Goal: Task Accomplishment & Management: Manage account settings

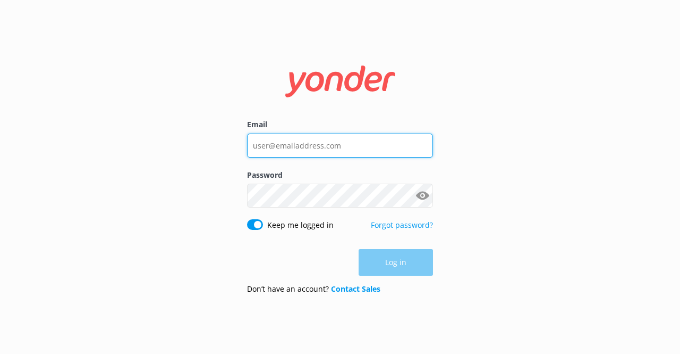
type input "[EMAIL_ADDRESS][DOMAIN_NAME]"
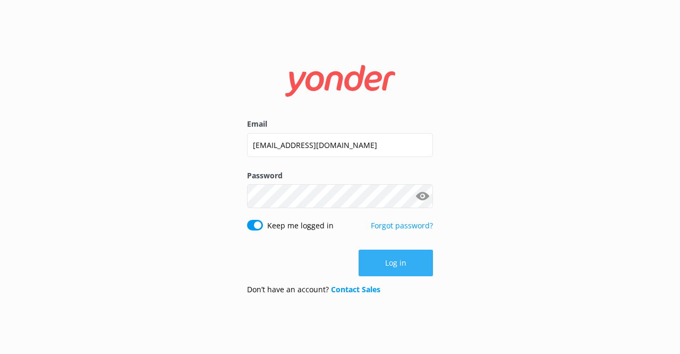
click at [397, 251] on div "Log in" at bounding box center [340, 262] width 186 height 27
click at [397, 251] on button "Log in" at bounding box center [396, 262] width 74 height 27
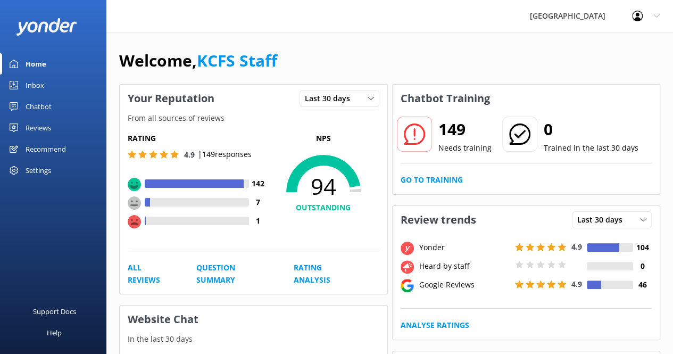
click at [44, 84] on div "Inbox" at bounding box center [35, 84] width 19 height 21
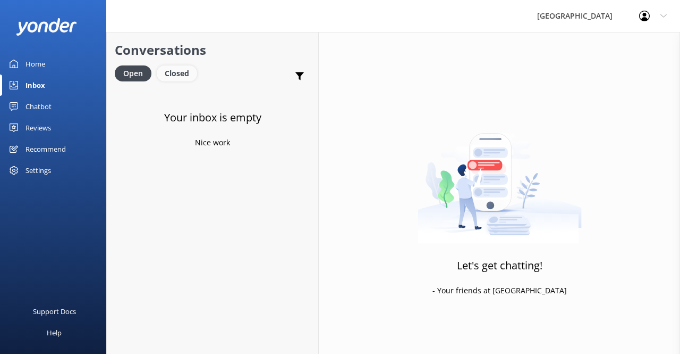
click at [174, 74] on div "Closed" at bounding box center [177, 73] width 40 height 16
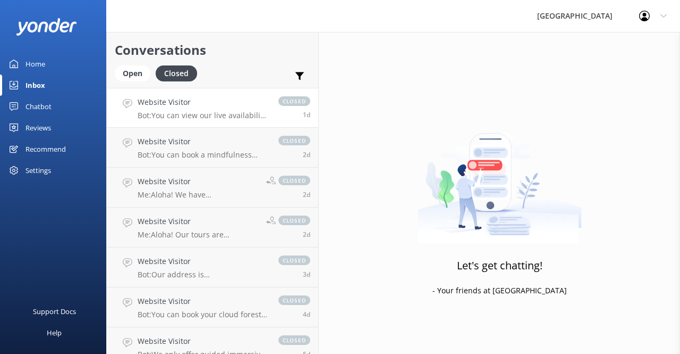
click at [153, 117] on p "Bot: You can view our live availability by date and book your visit [DATE] by f…" at bounding box center [203, 116] width 130 height 10
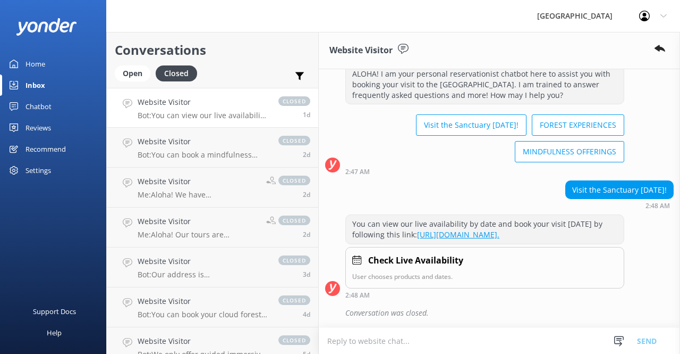
scroll to position [51, 0]
click at [168, 142] on h4 "Website Visitor" at bounding box center [203, 142] width 130 height 12
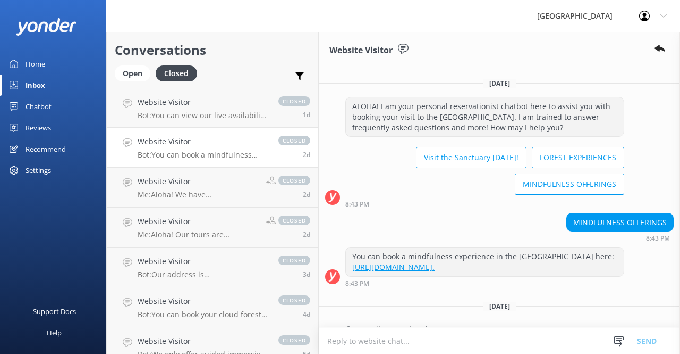
scroll to position [35, 0]
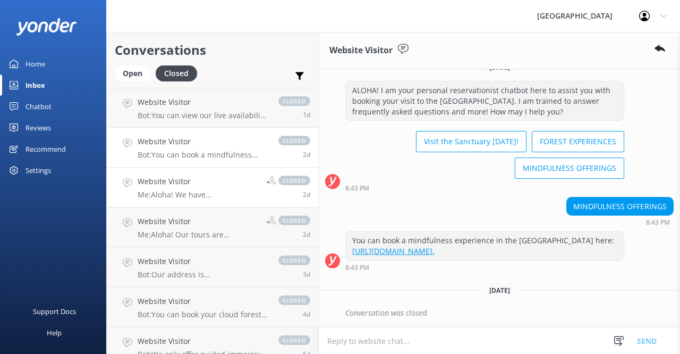
click at [177, 187] on h4 "Website Visitor" at bounding box center [198, 181] width 121 height 12
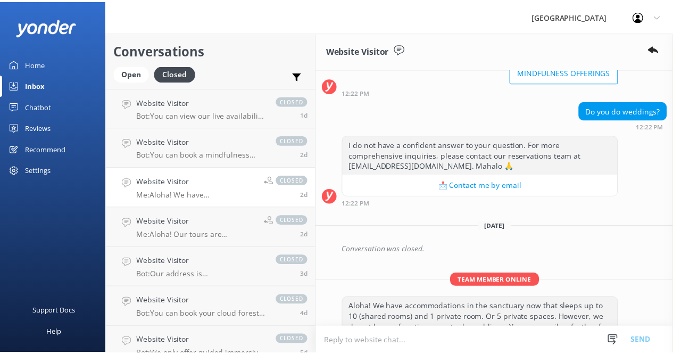
scroll to position [197, 0]
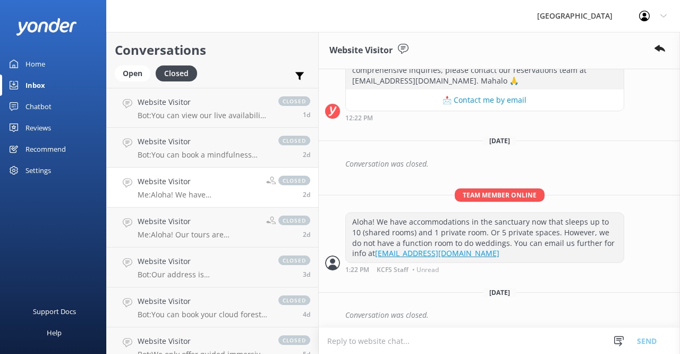
click at [44, 125] on div "Reviews" at bounding box center [39, 127] width 26 height 21
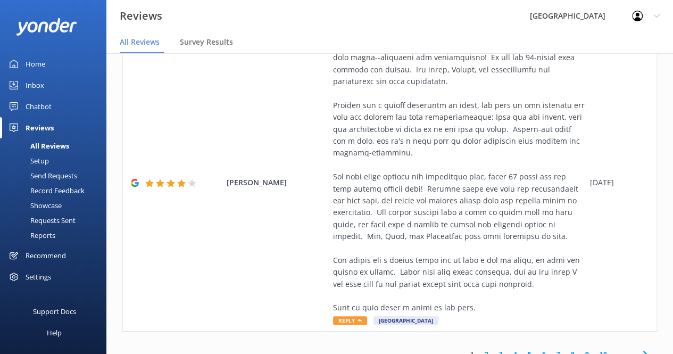
scroll to position [599, 0]
click at [479, 350] on link "2" at bounding box center [486, 355] width 14 height 10
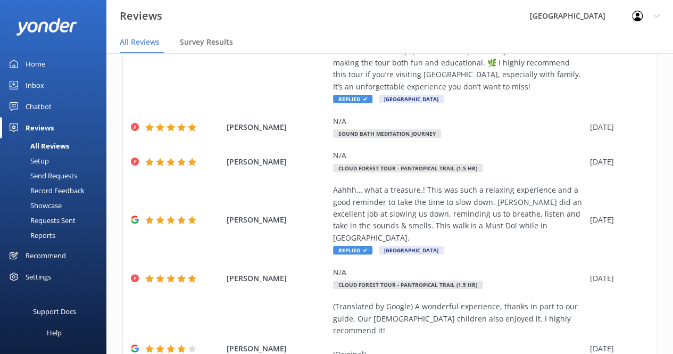
scroll to position [421, 0]
